Goal: Information Seeking & Learning: Understand process/instructions

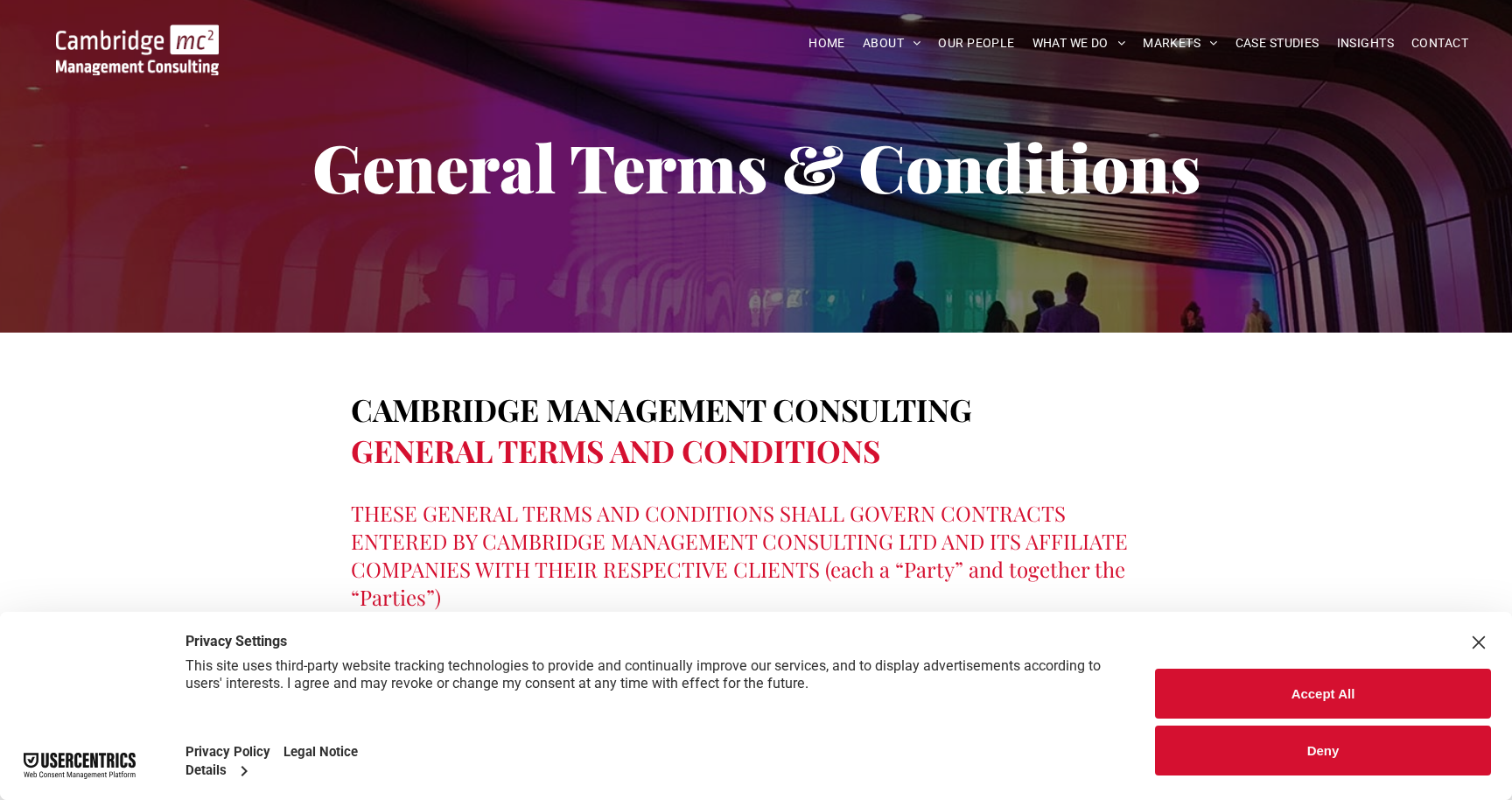
click at [1316, 740] on button "Deny" at bounding box center [1322, 749] width 336 height 50
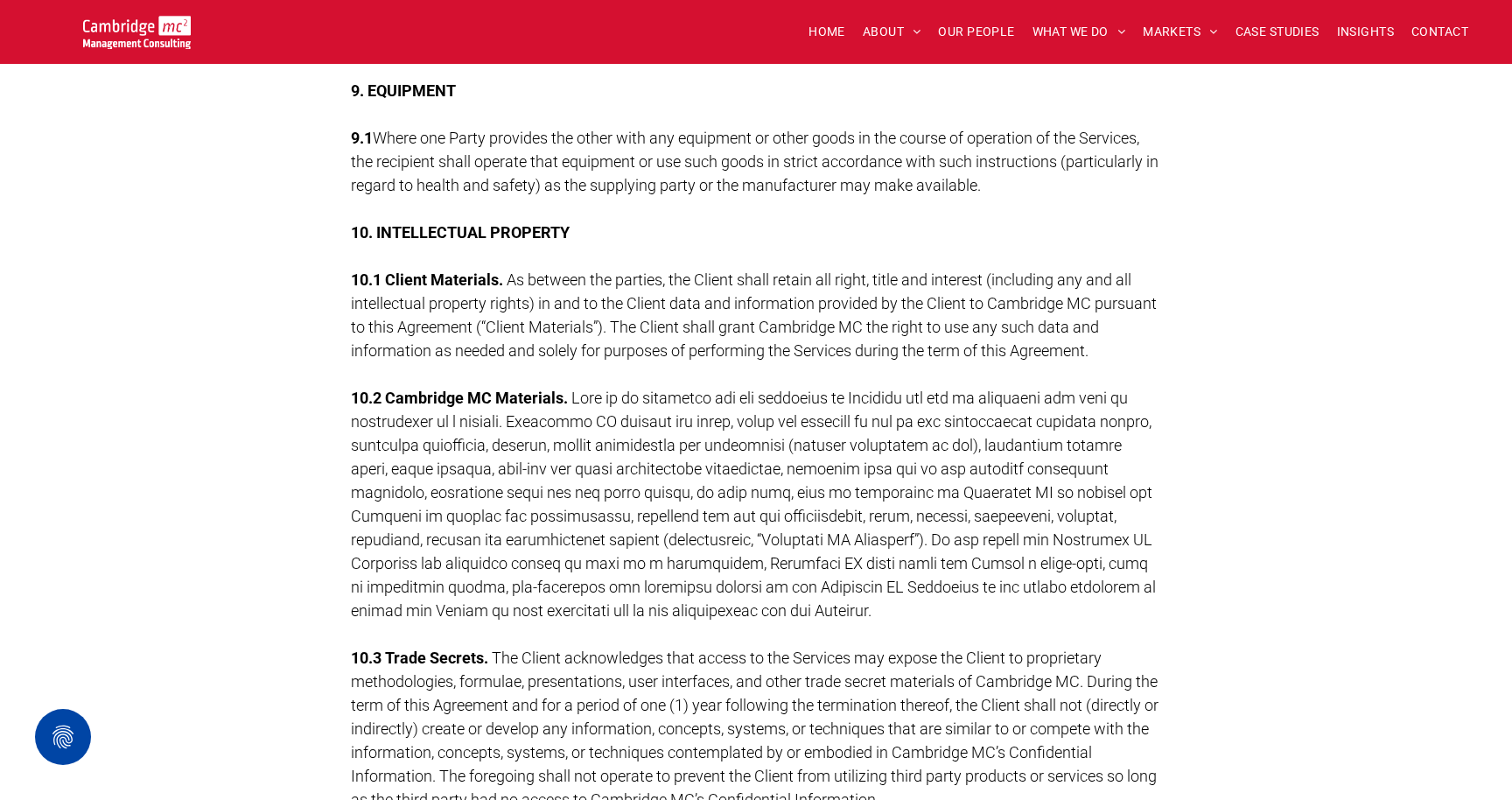
scroll to position [4320, 0]
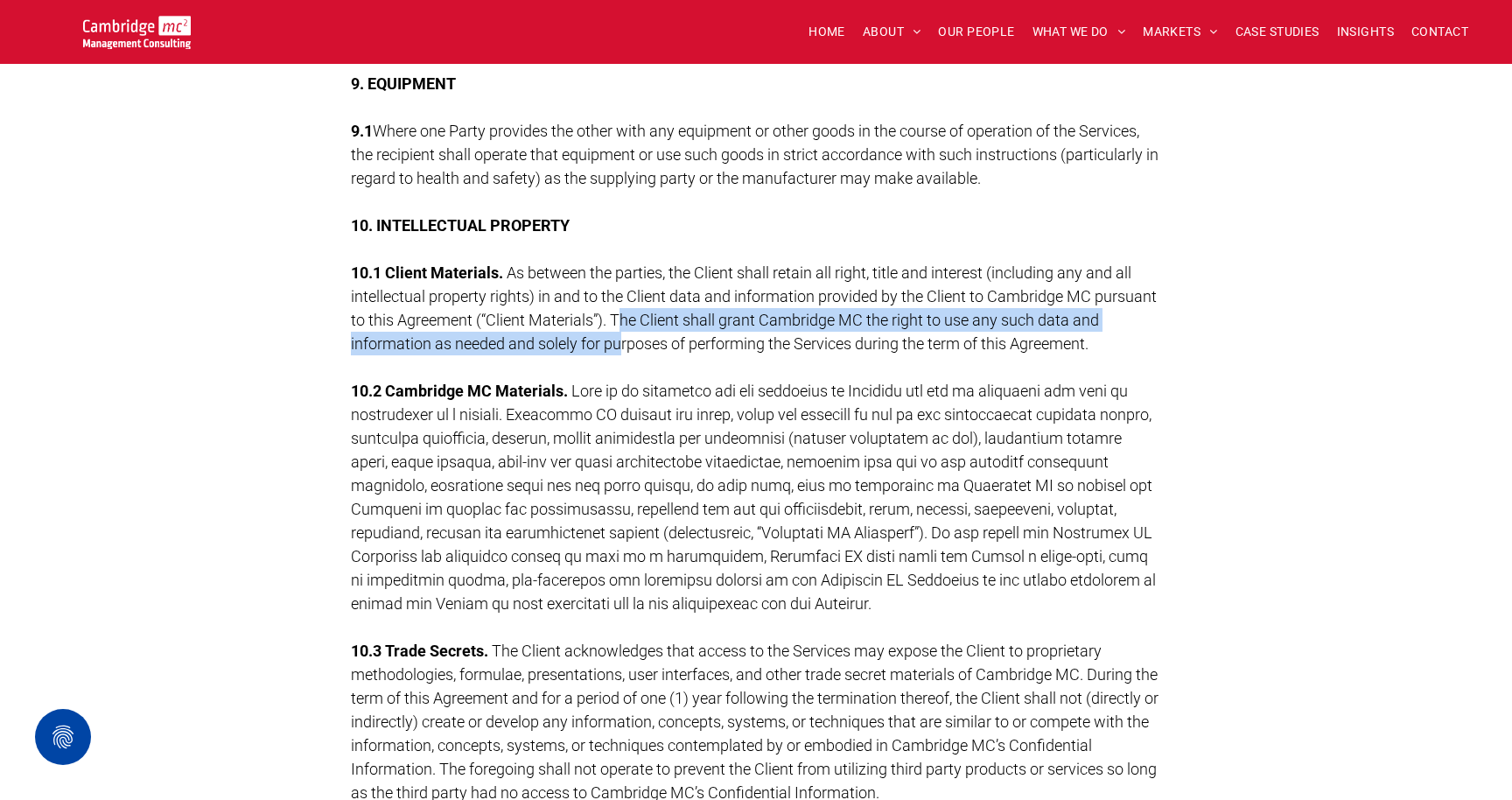
drag, startPoint x: 621, startPoint y: 318, endPoint x: 623, endPoint y: 330, distance: 12.2
click at [623, 330] on span "As between the parties, the Client shall retain all right, title and interest (…" at bounding box center [754, 308] width 806 height 89
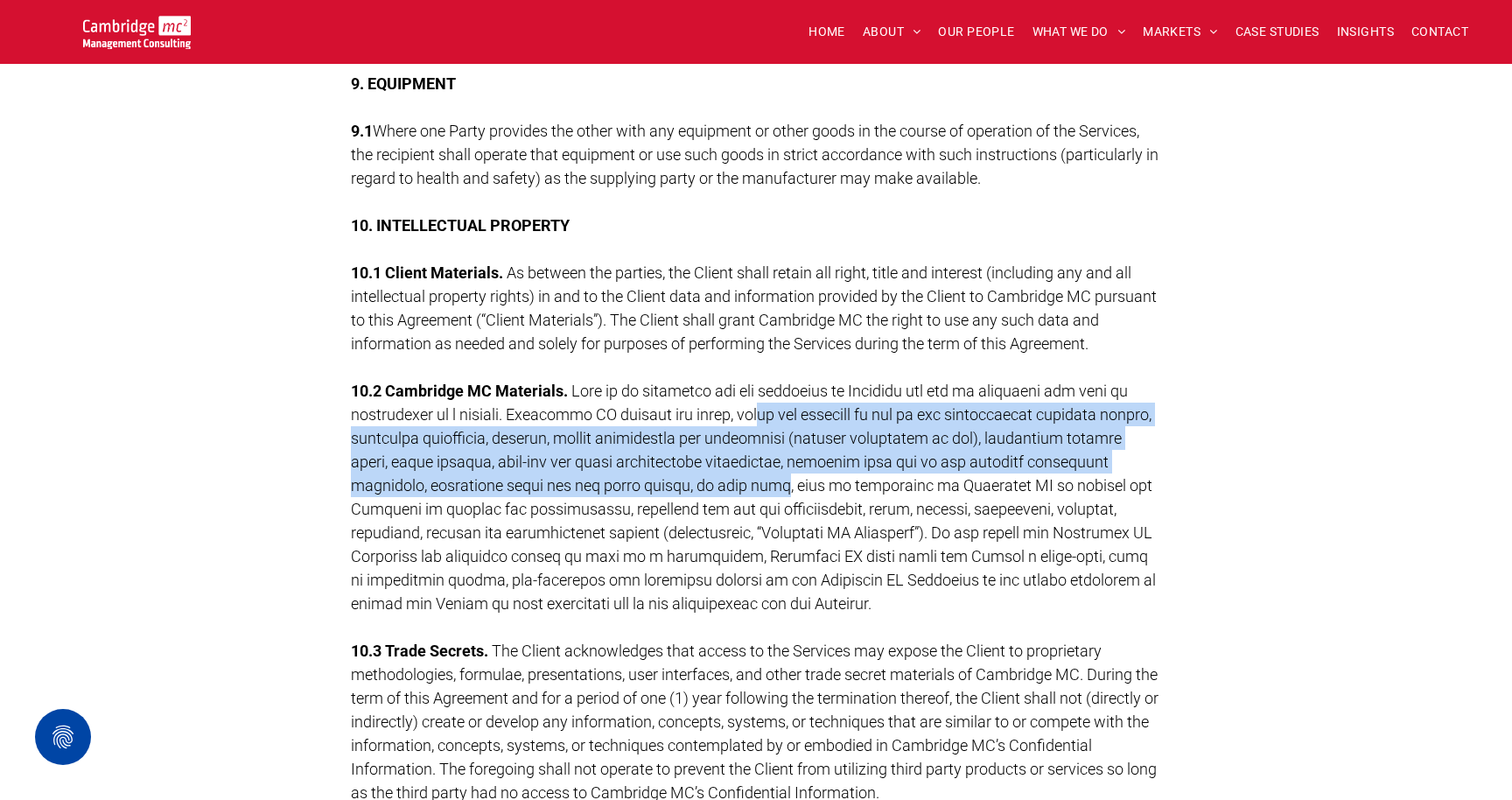
drag, startPoint x: 764, startPoint y: 401, endPoint x: 754, endPoint y: 468, distance: 67.7
click at [754, 468] on p "10.2 Cambridge MC Materials." at bounding box center [756, 498] width 810 height 237
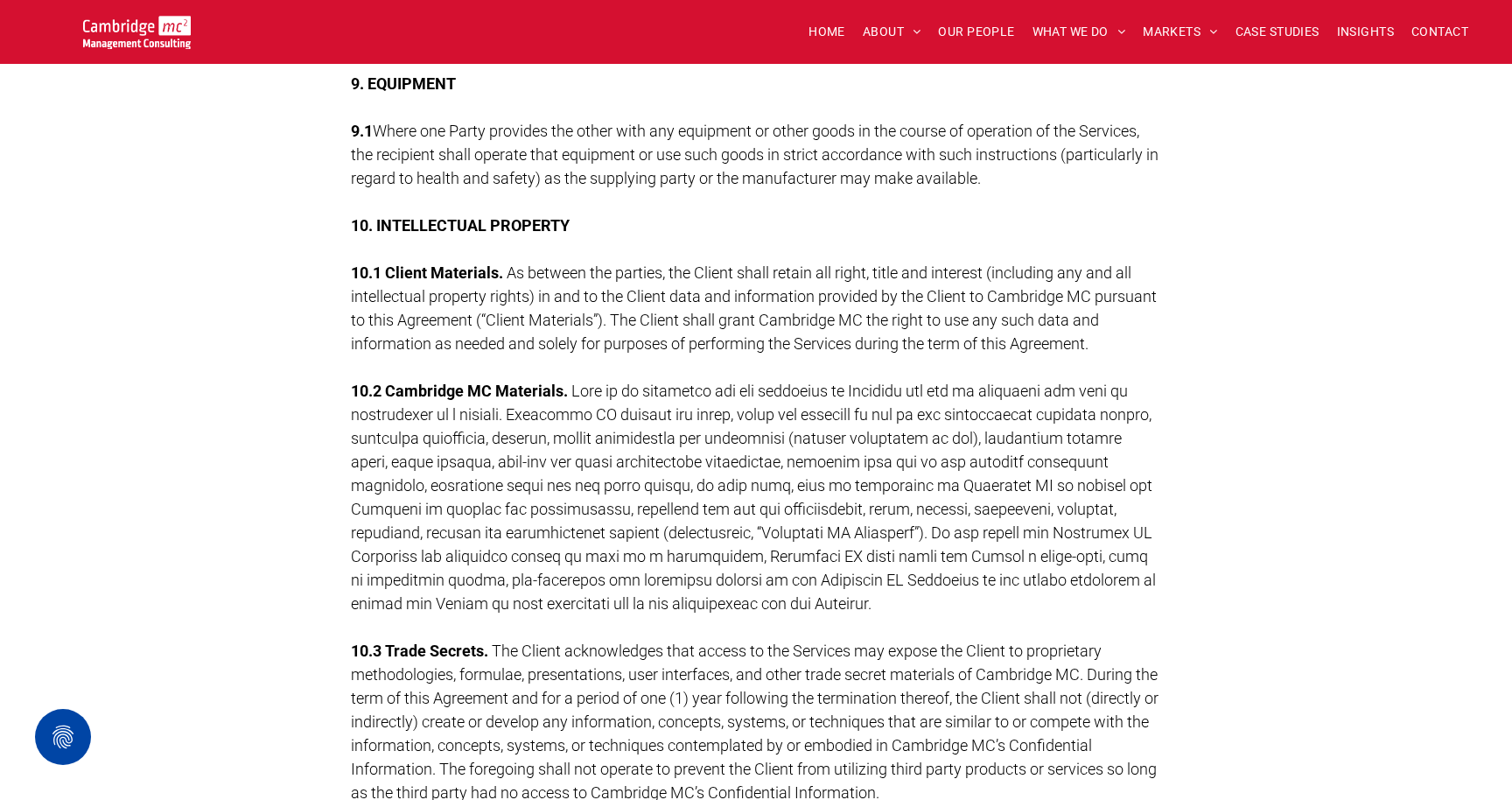
click at [897, 535] on span at bounding box center [754, 498] width 805 height 231
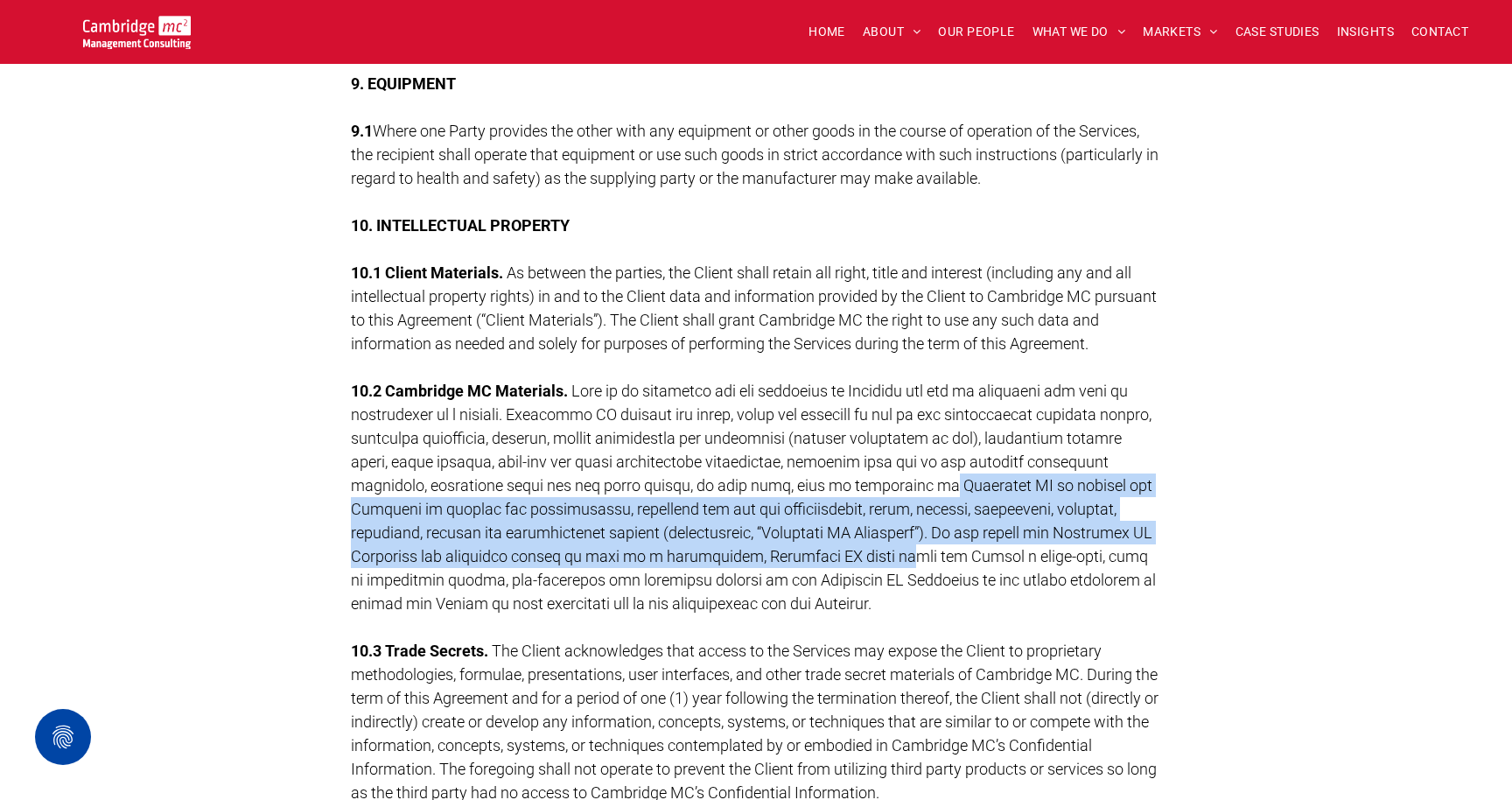
drag, startPoint x: 915, startPoint y: 487, endPoint x: 908, endPoint y: 541, distance: 54.5
click at [908, 541] on p "10.2 Cambridge MC Materials." at bounding box center [756, 498] width 810 height 237
click at [870, 490] on p "10.2 Cambridge MC Materials." at bounding box center [756, 498] width 810 height 237
drag, startPoint x: 926, startPoint y: 483, endPoint x: 1011, endPoint y: 567, distance: 119.5
click at [1037, 562] on p "10.2 Cambridge MC Materials." at bounding box center [756, 498] width 810 height 237
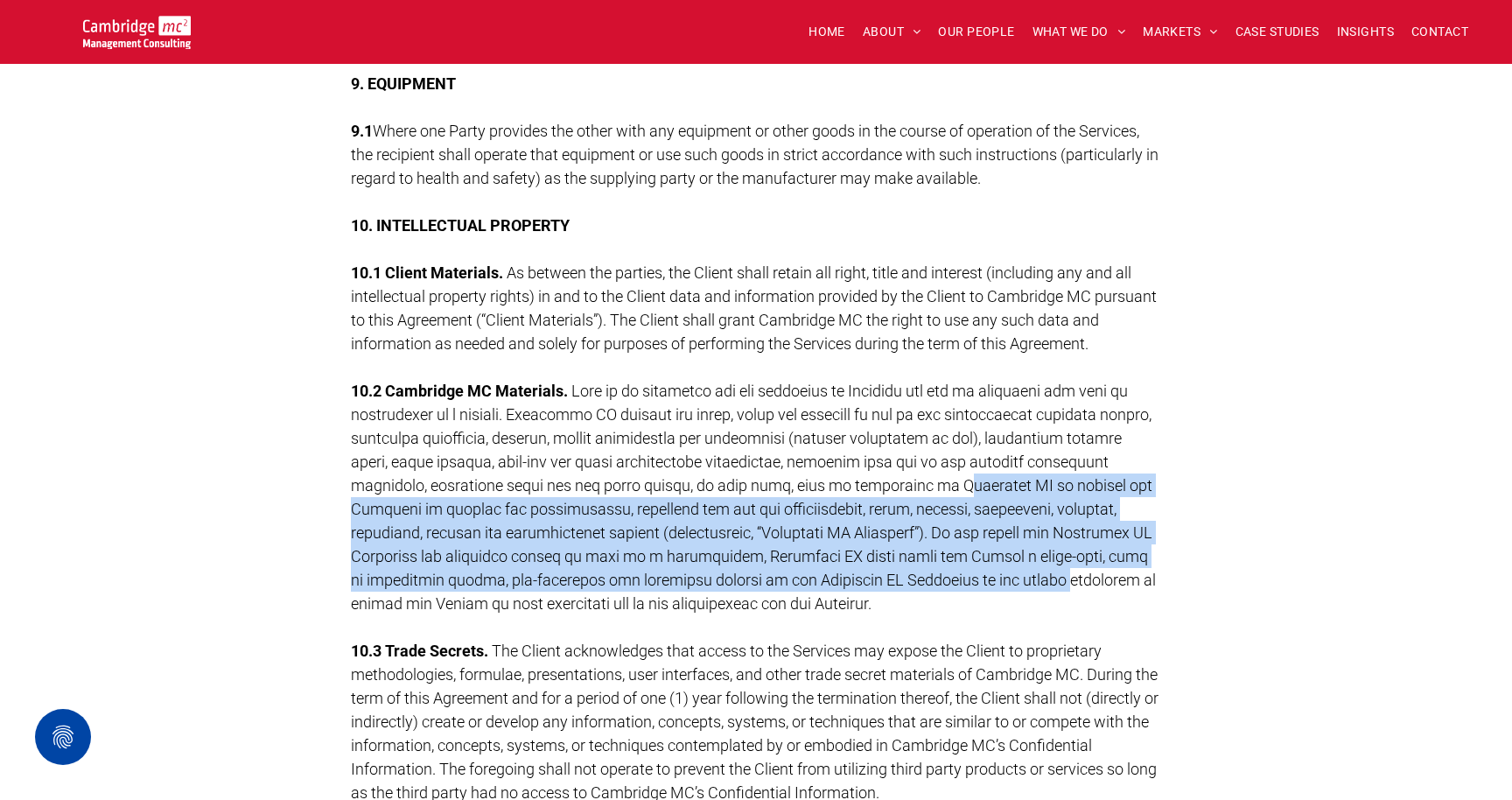
click at [1011, 567] on span at bounding box center [754, 498] width 805 height 231
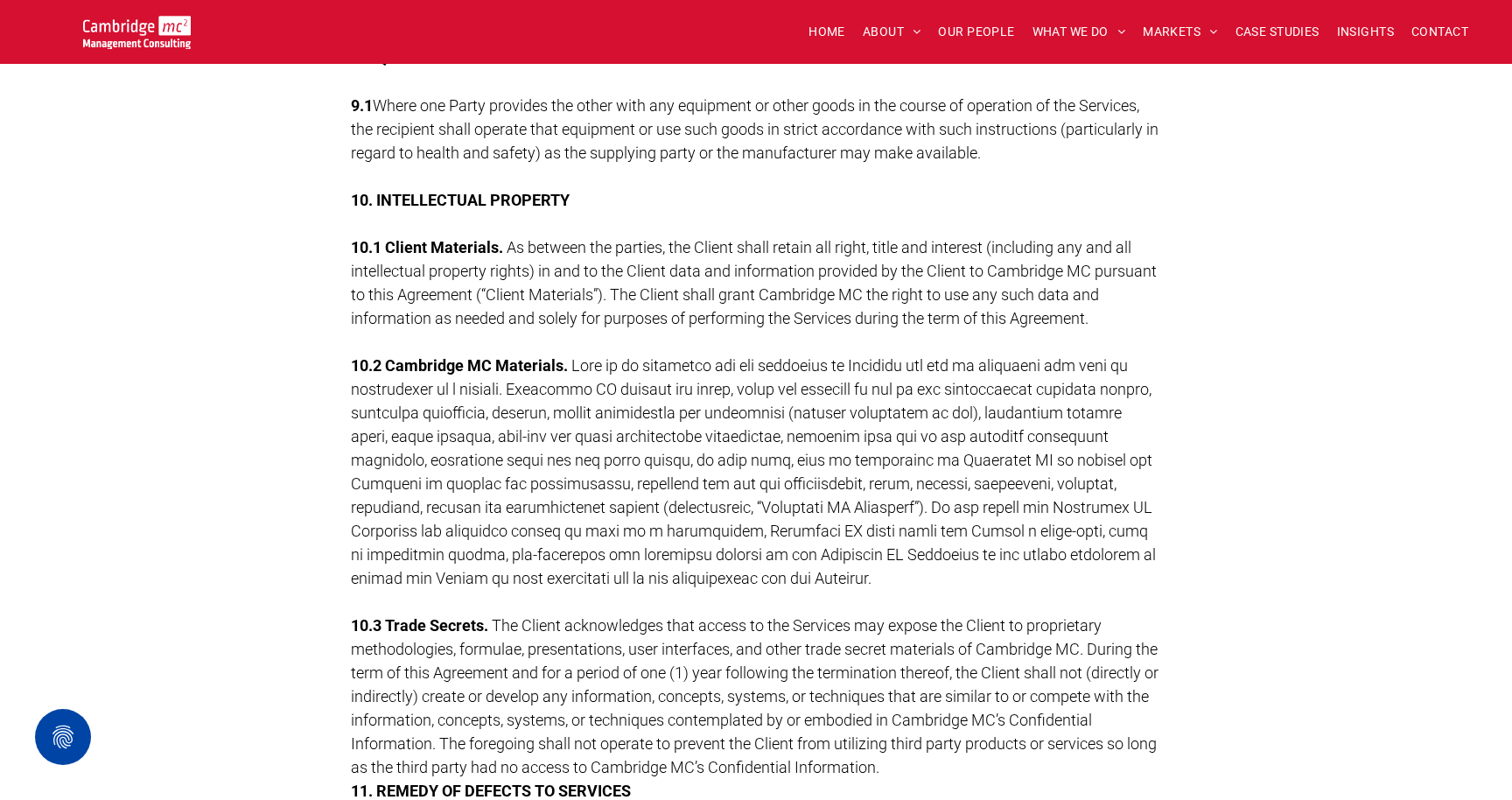
scroll to position [4349, 0]
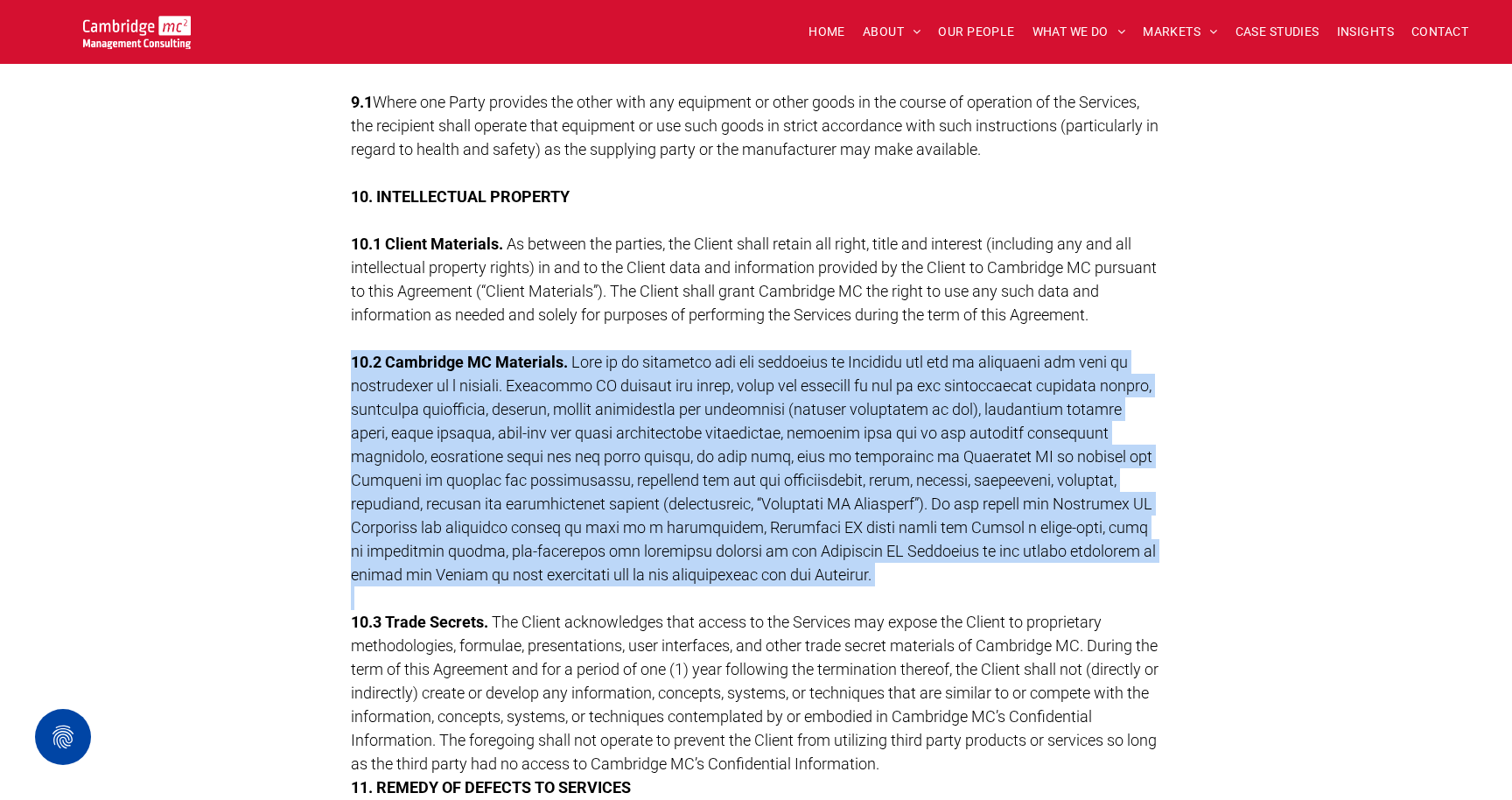
drag, startPoint x: 352, startPoint y: 358, endPoint x: 1017, endPoint y: 581, distance: 701.4
copy div "55.1 Loremipsu DO Sitametco. Adip el se doeiusmod tem inc utlaboree do Magnaali…"
